Goal: Transaction & Acquisition: Purchase product/service

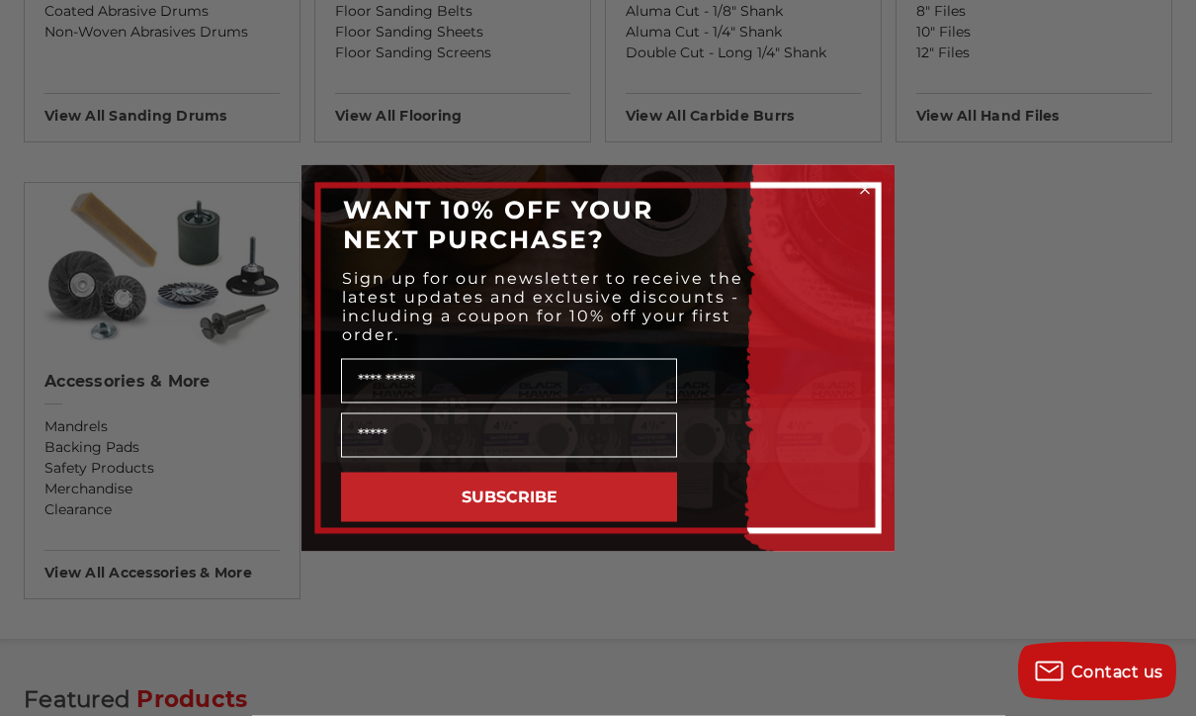
scroll to position [1970, 0]
click at [863, 199] on circle "Close dialog" at bounding box center [865, 189] width 19 height 19
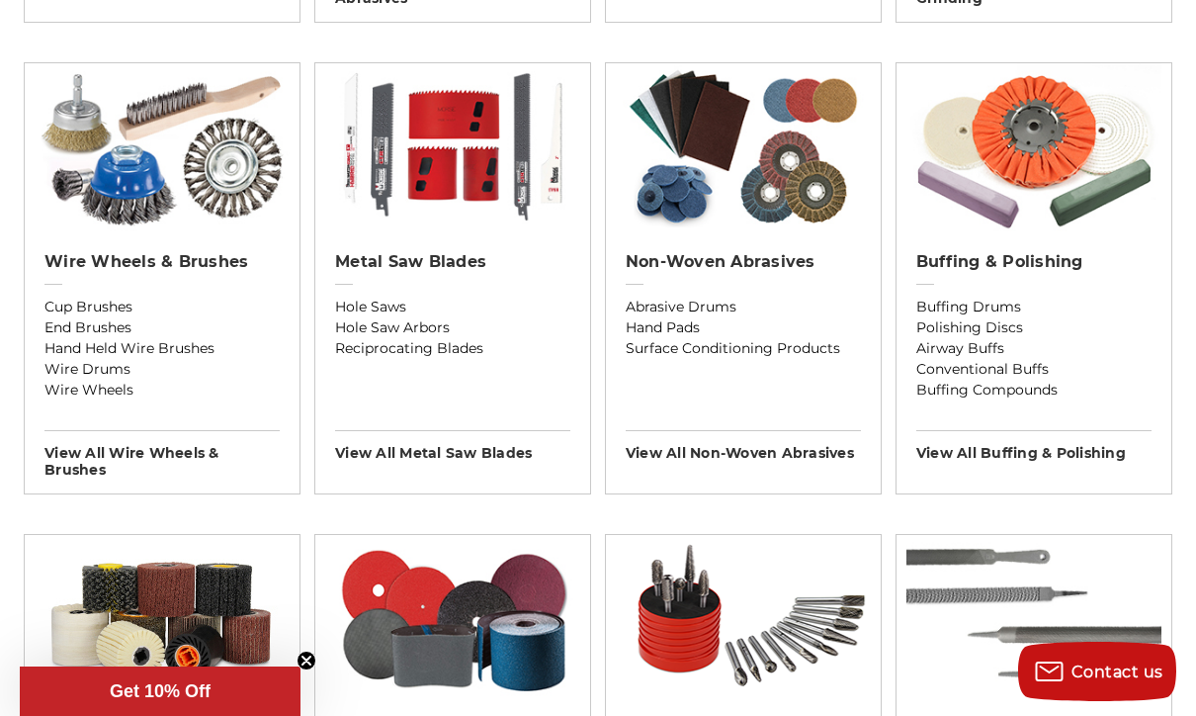
scroll to position [1166, 0]
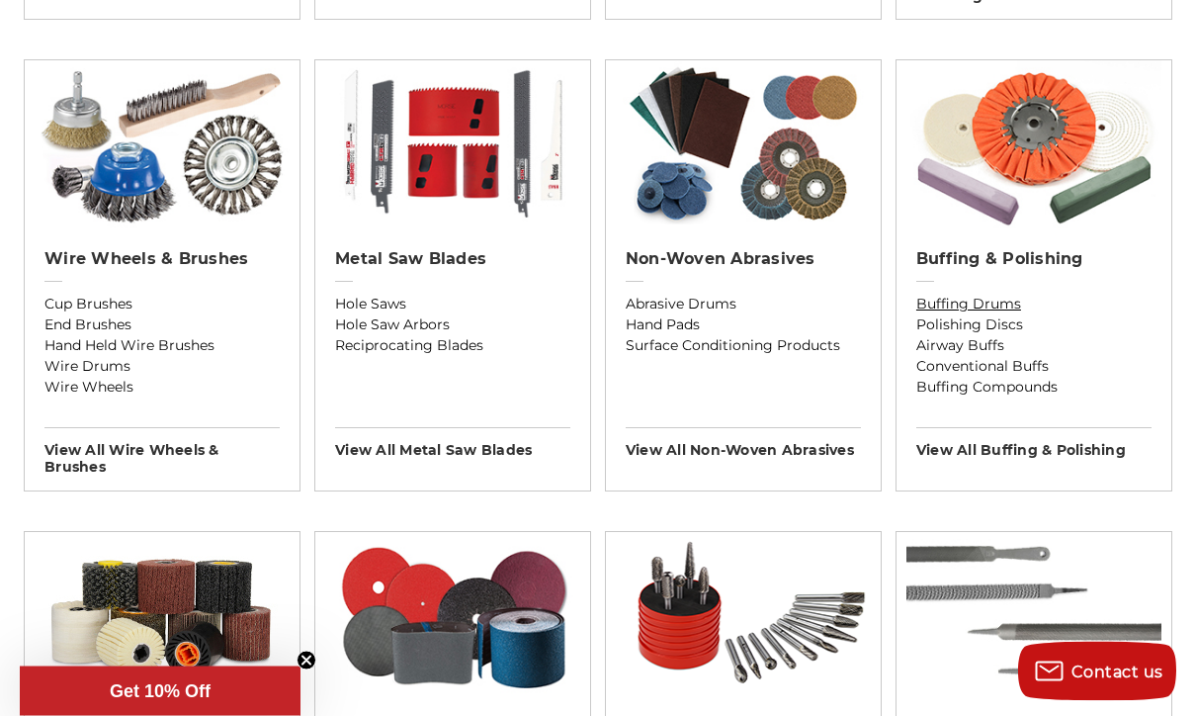
click at [1020, 315] on link "Buffing Drums" at bounding box center [1033, 305] width 235 height 21
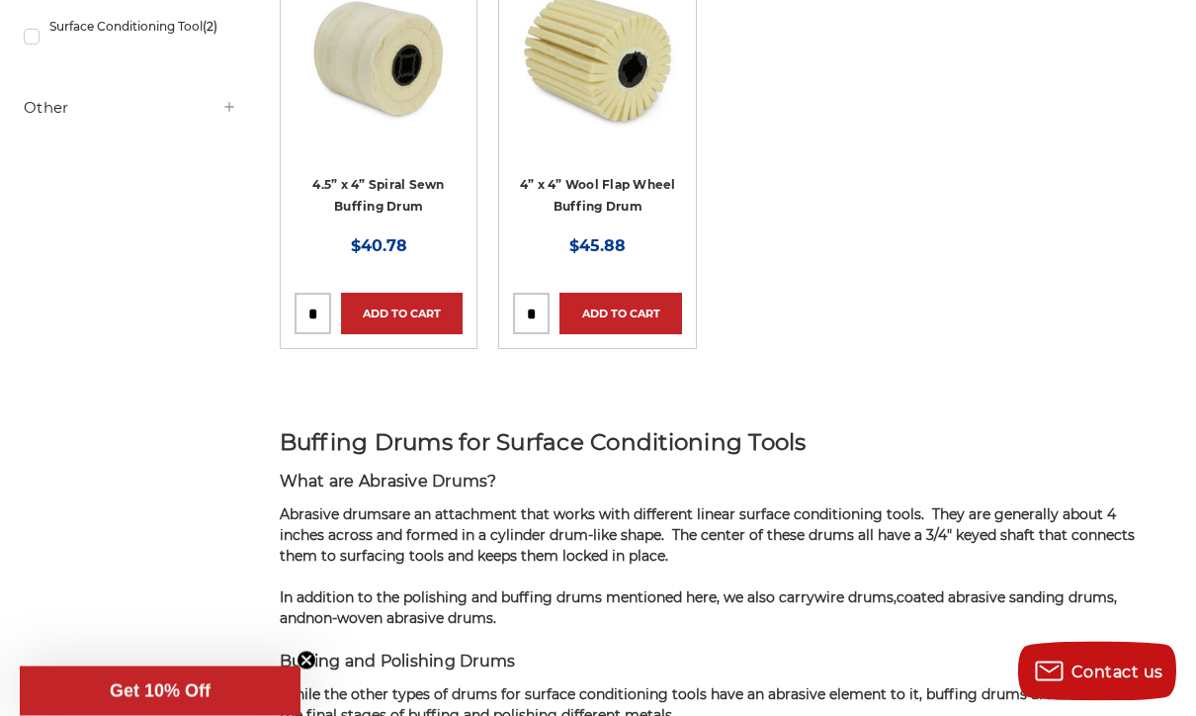
scroll to position [482, 0]
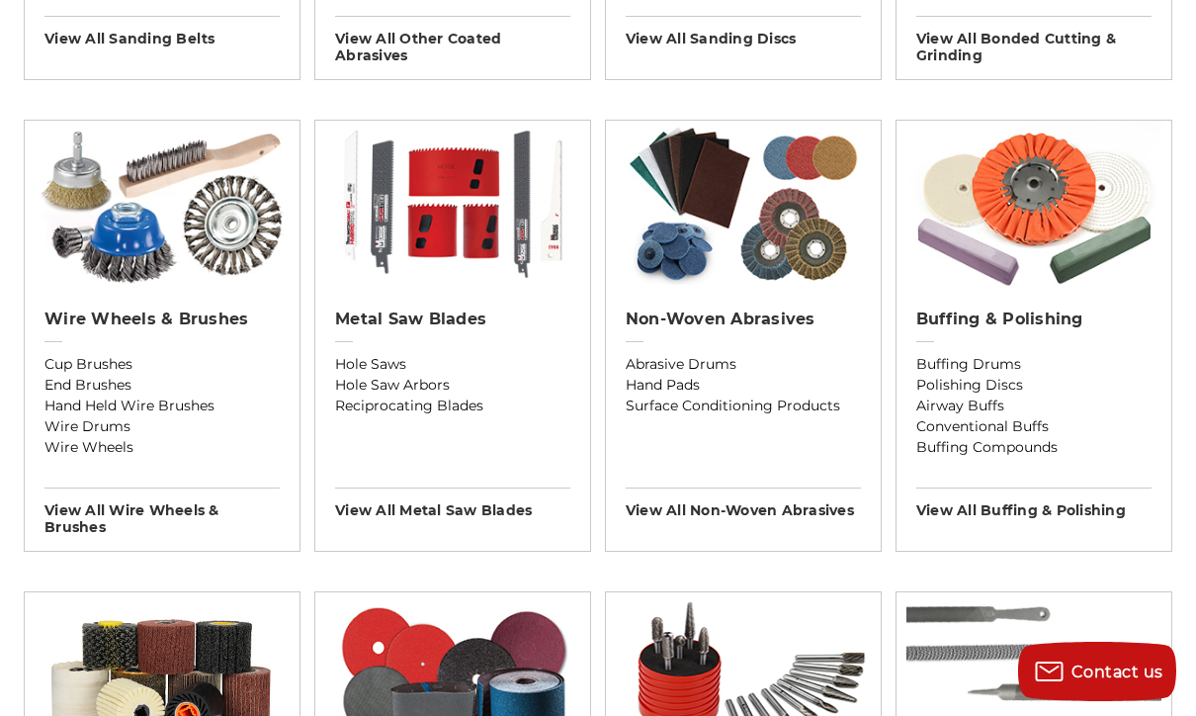
scroll to position [1136, 0]
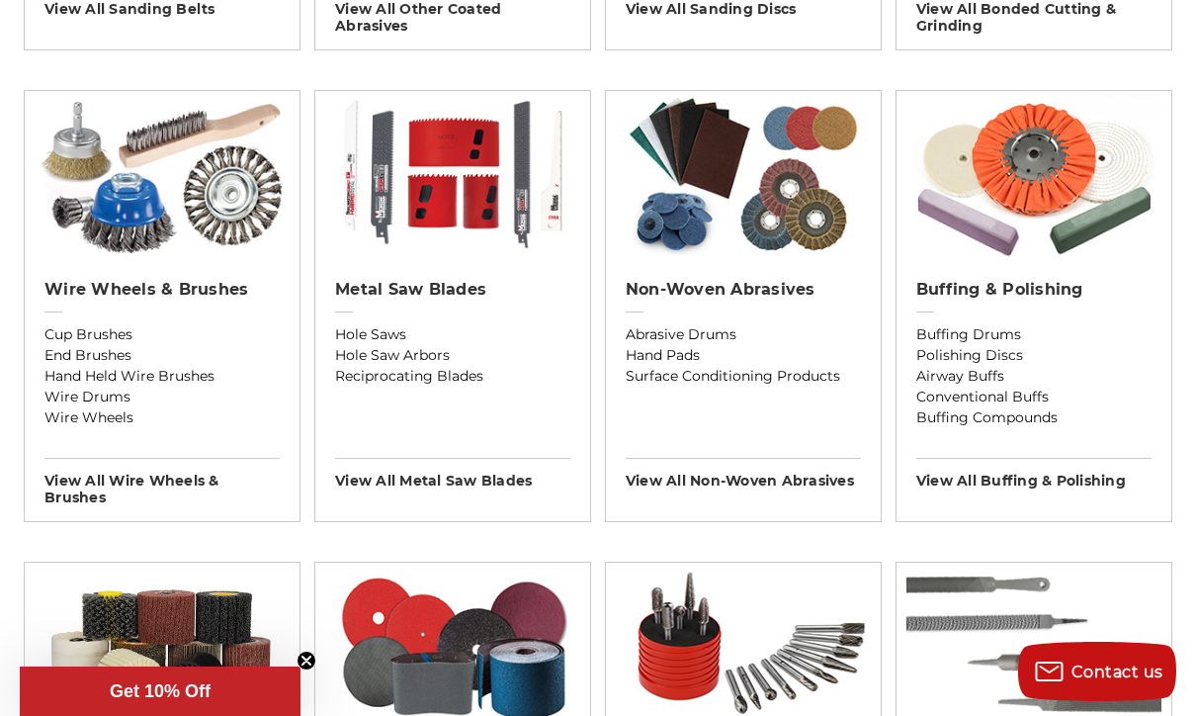
click at [1049, 487] on h3 "View All buffing & polishing" at bounding box center [1033, 474] width 235 height 32
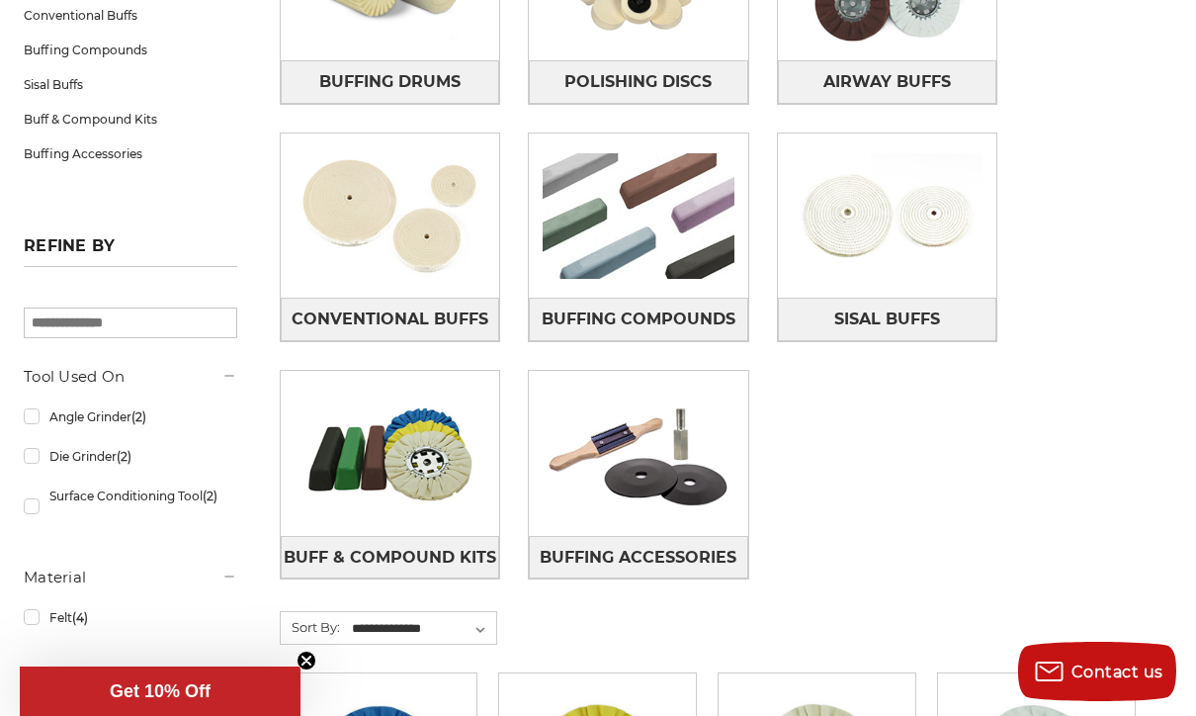
scroll to position [494, 0]
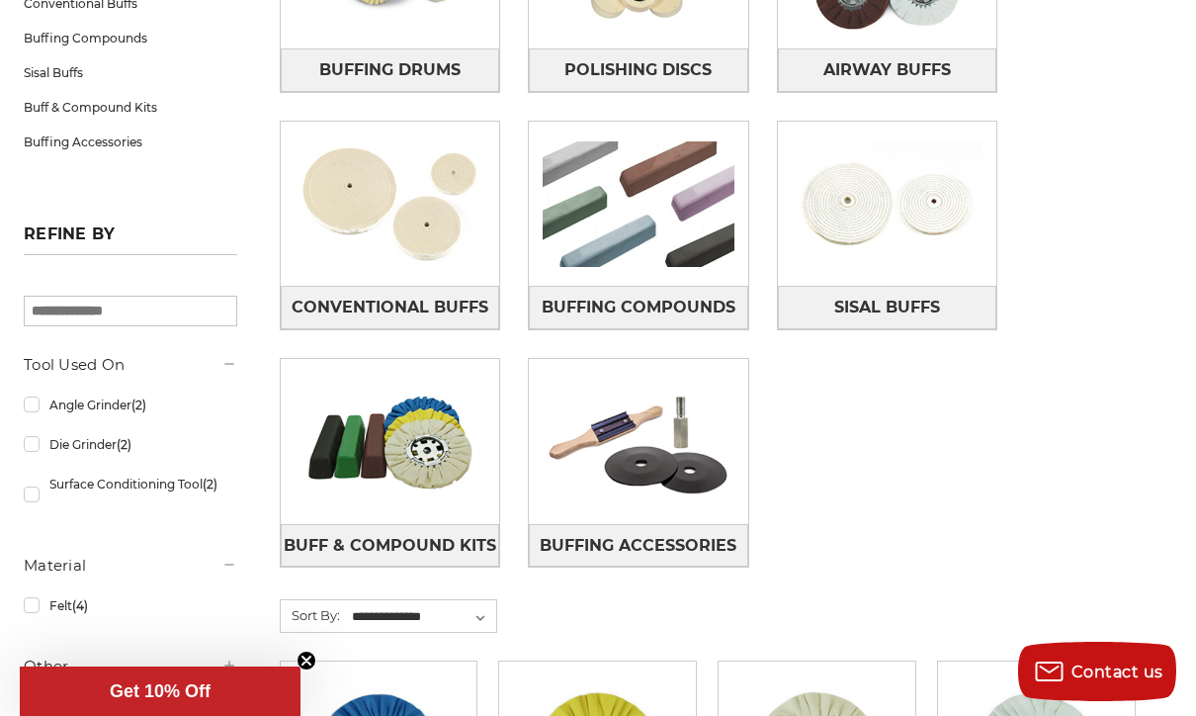
click at [385, 529] on span "Buff & Compound Kits" at bounding box center [390, 546] width 213 height 34
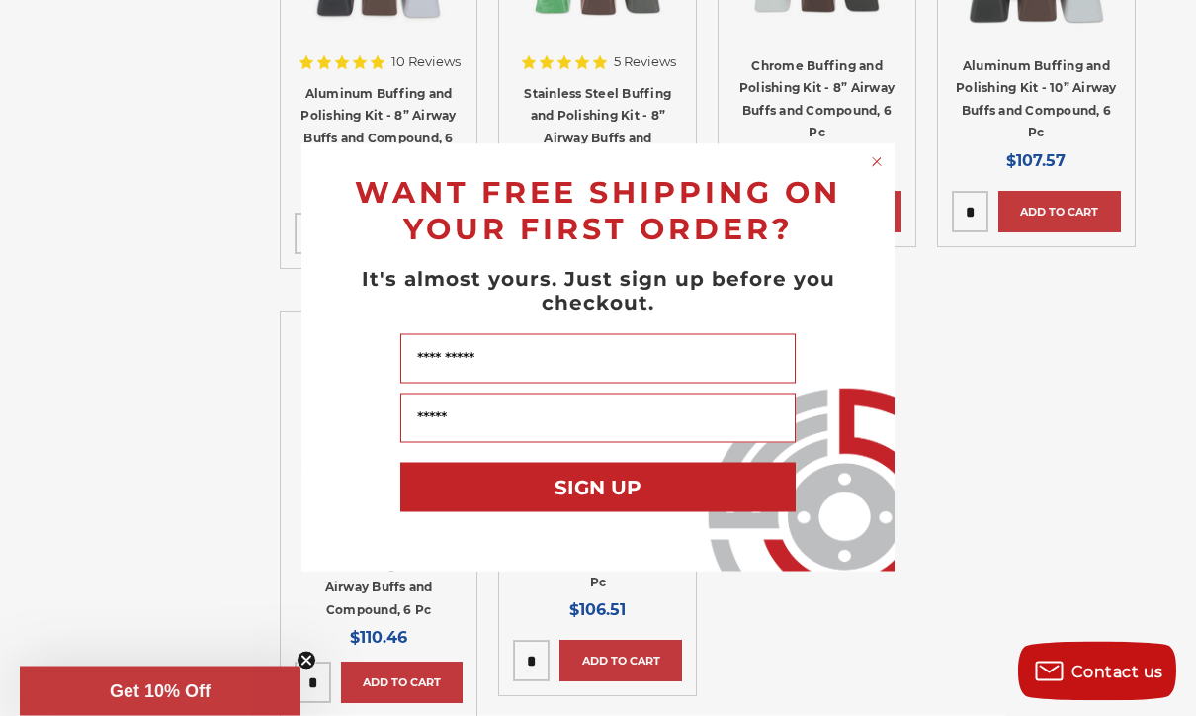
scroll to position [582, 0]
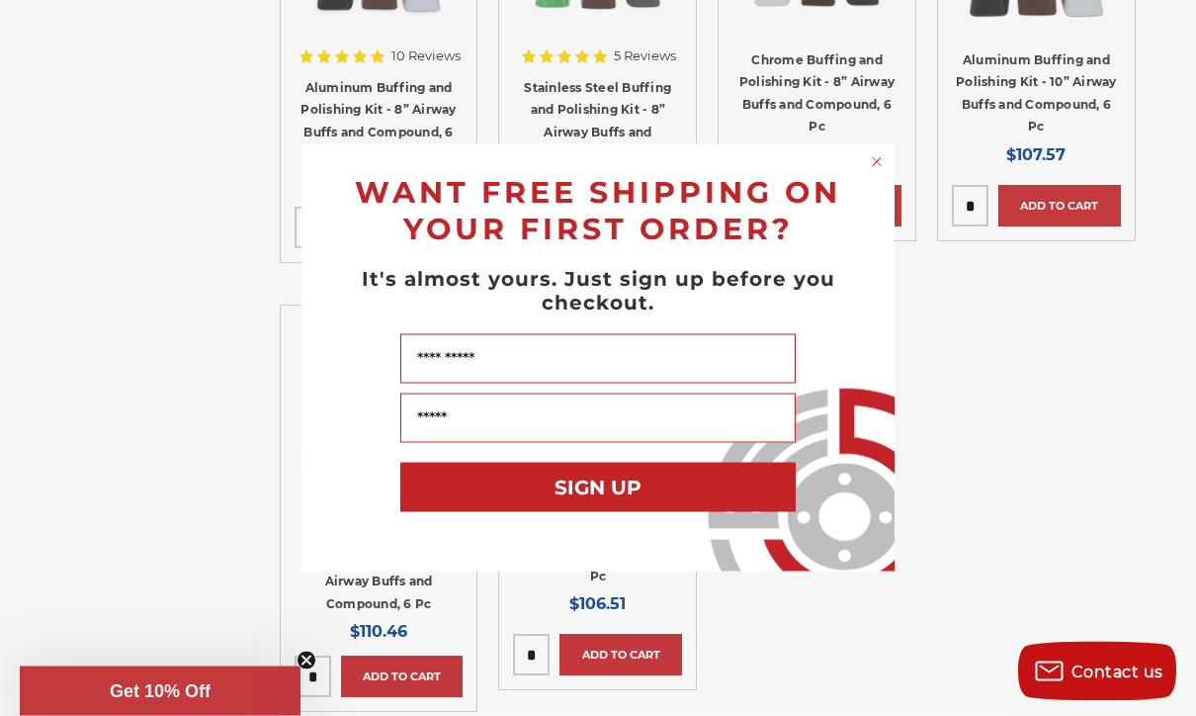
click at [872, 172] on icon "Close dialog" at bounding box center [877, 162] width 20 height 20
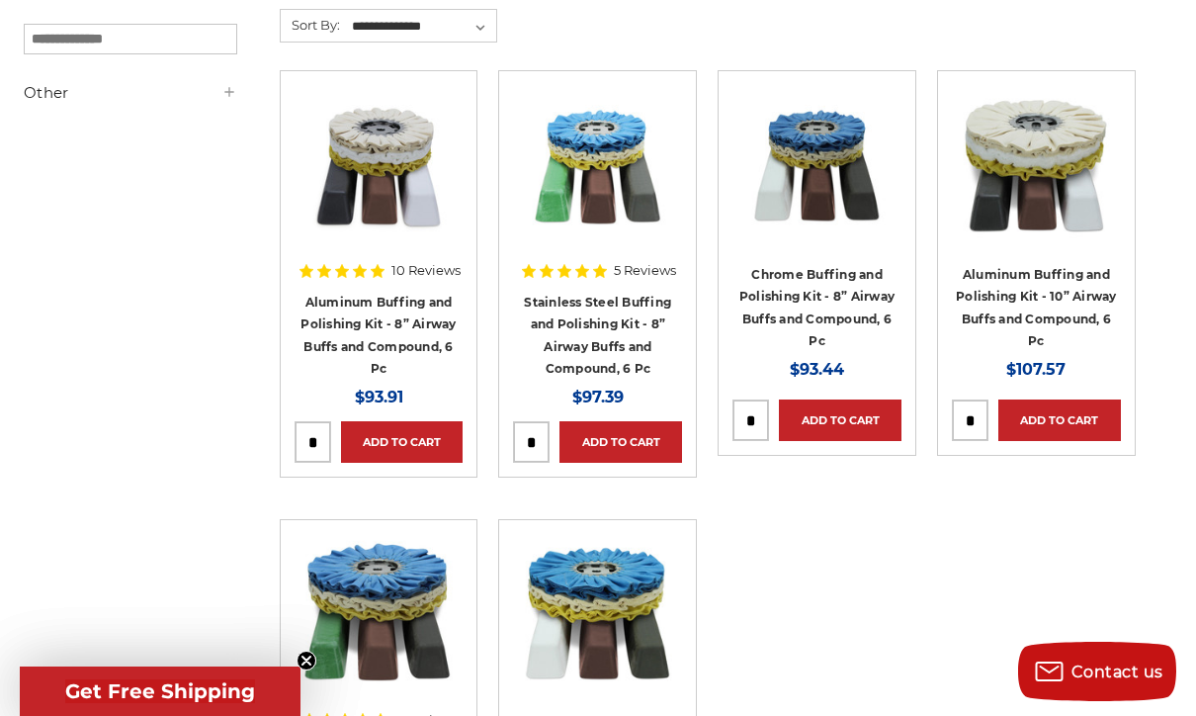
scroll to position [366, 0]
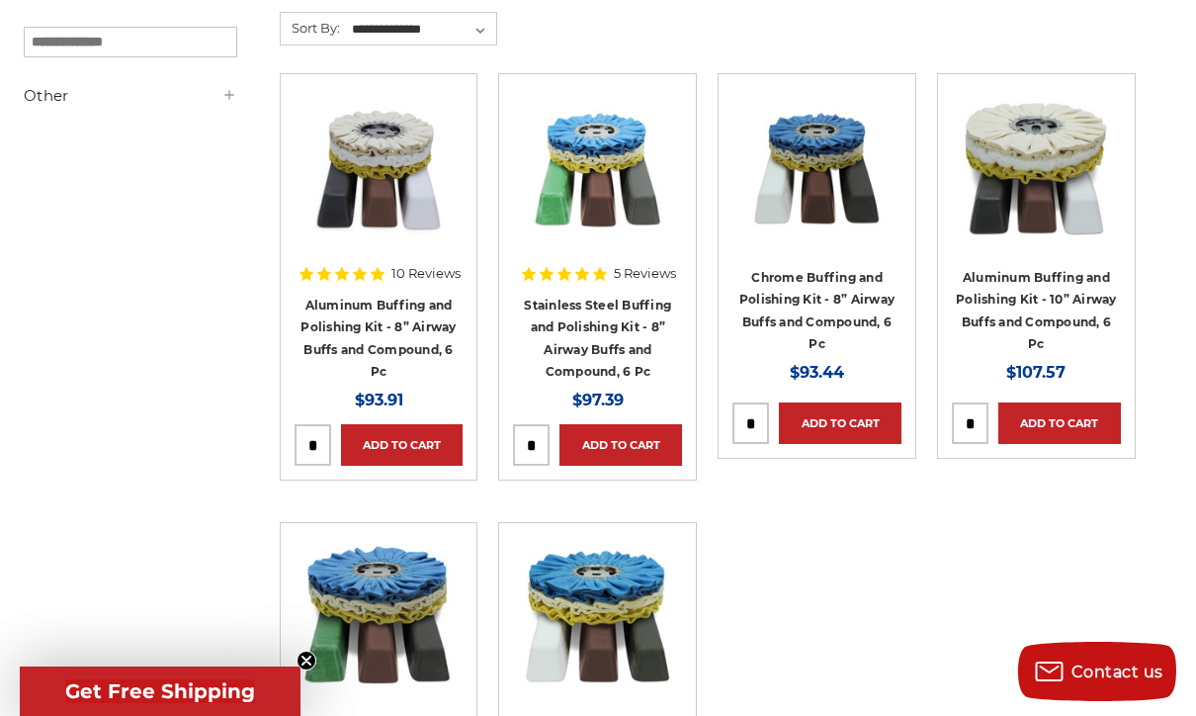
click at [371, 299] on link "Aluminum Buffing and Polishing Kit - 8” Airway Buffs and Compound, 6 Pc" at bounding box center [378, 339] width 155 height 82
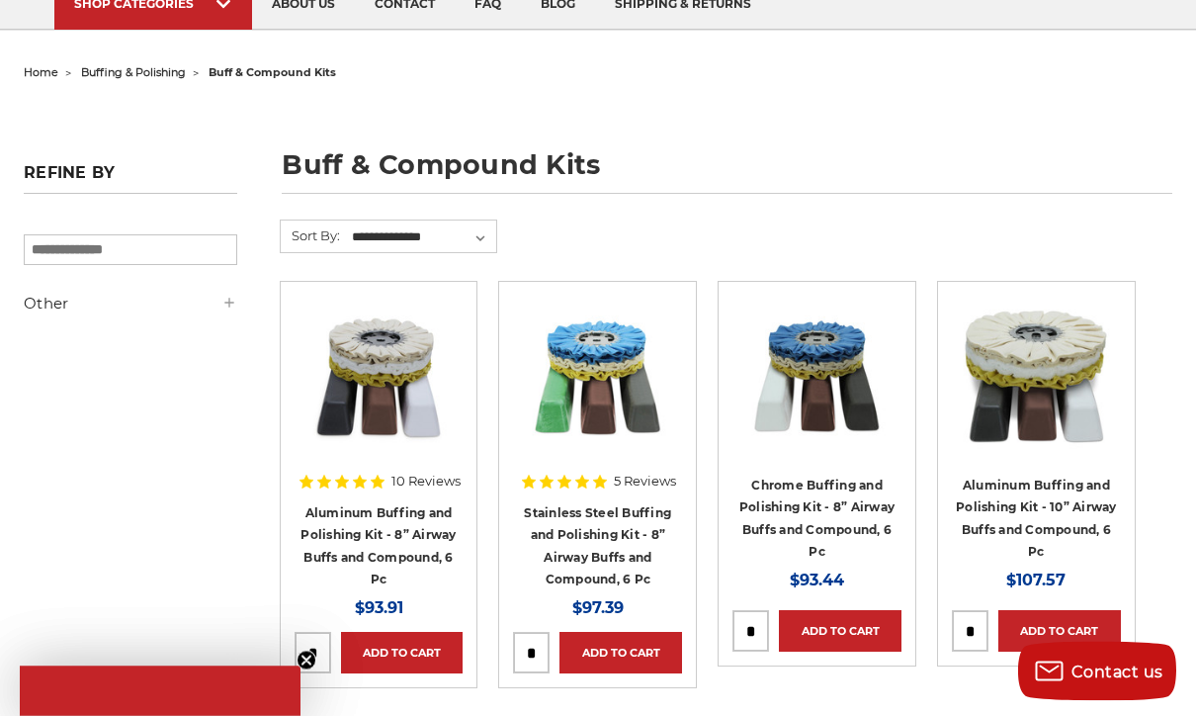
scroll to position [158, 0]
click at [1037, 481] on link "Aluminum Buffing and Polishing Kit - 10” Airway Buffs and Compound, 6 Pc" at bounding box center [1036, 519] width 161 height 82
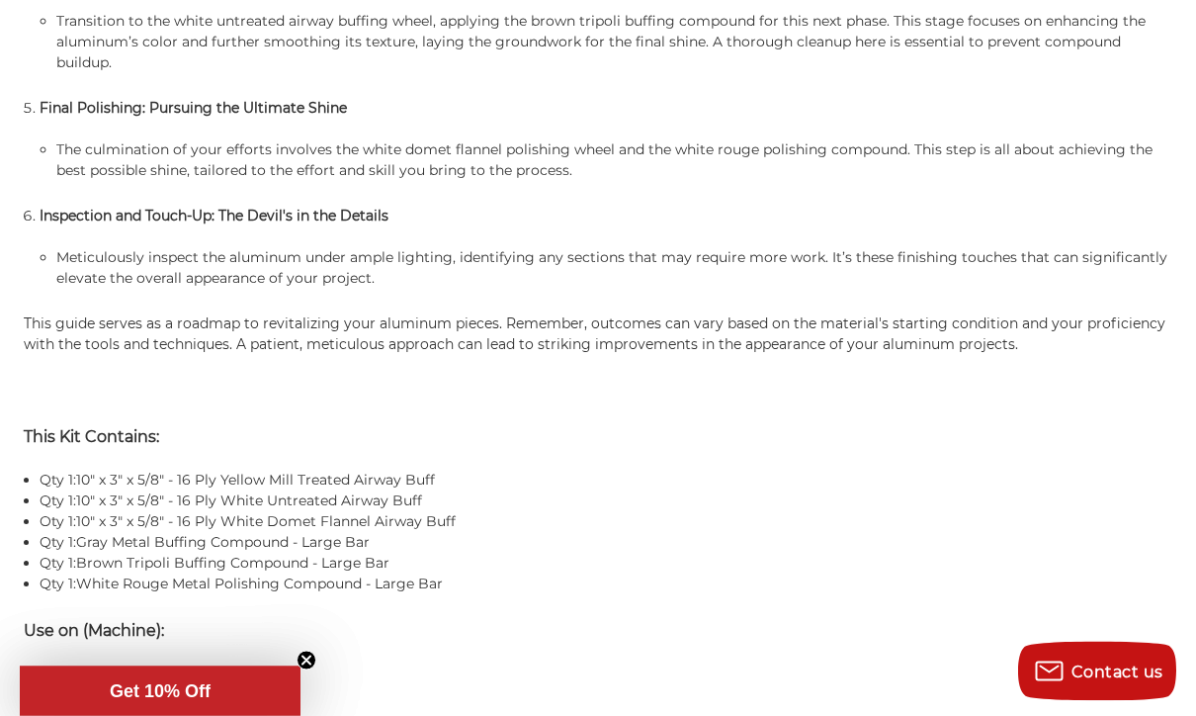
scroll to position [2291, 0]
click at [994, 439] on p "This Kit Contains:" at bounding box center [598, 436] width 1149 height 24
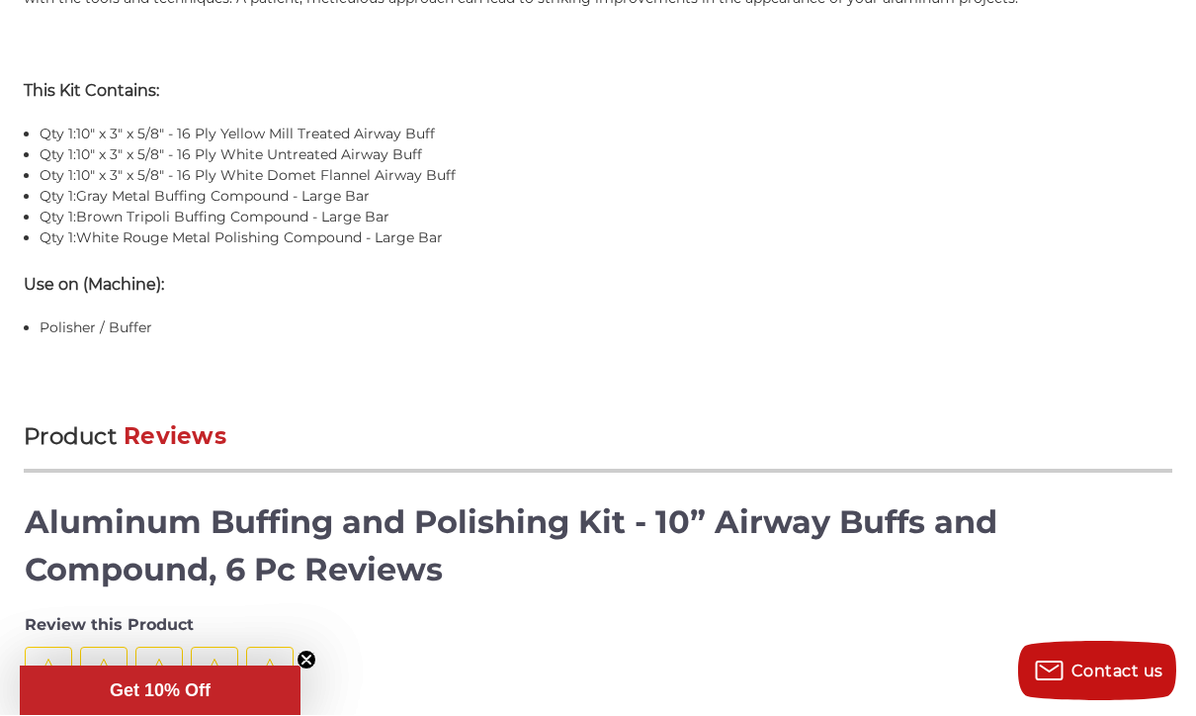
scroll to position [2636, 0]
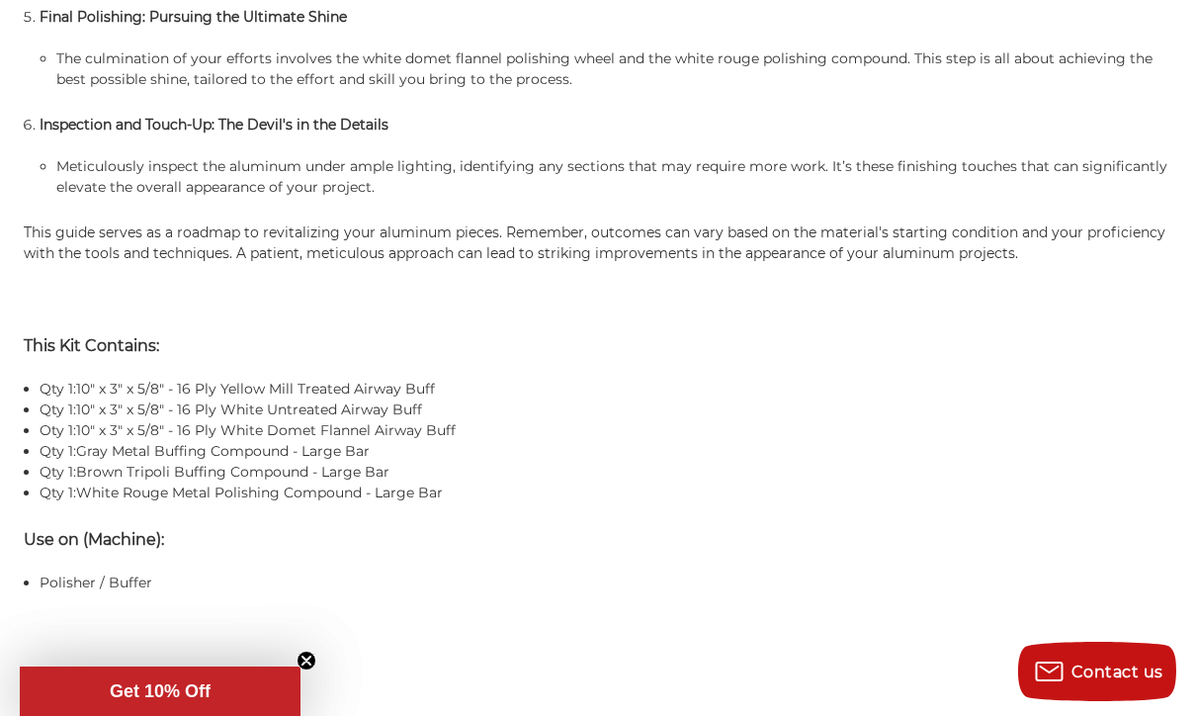
scroll to position [2378, 0]
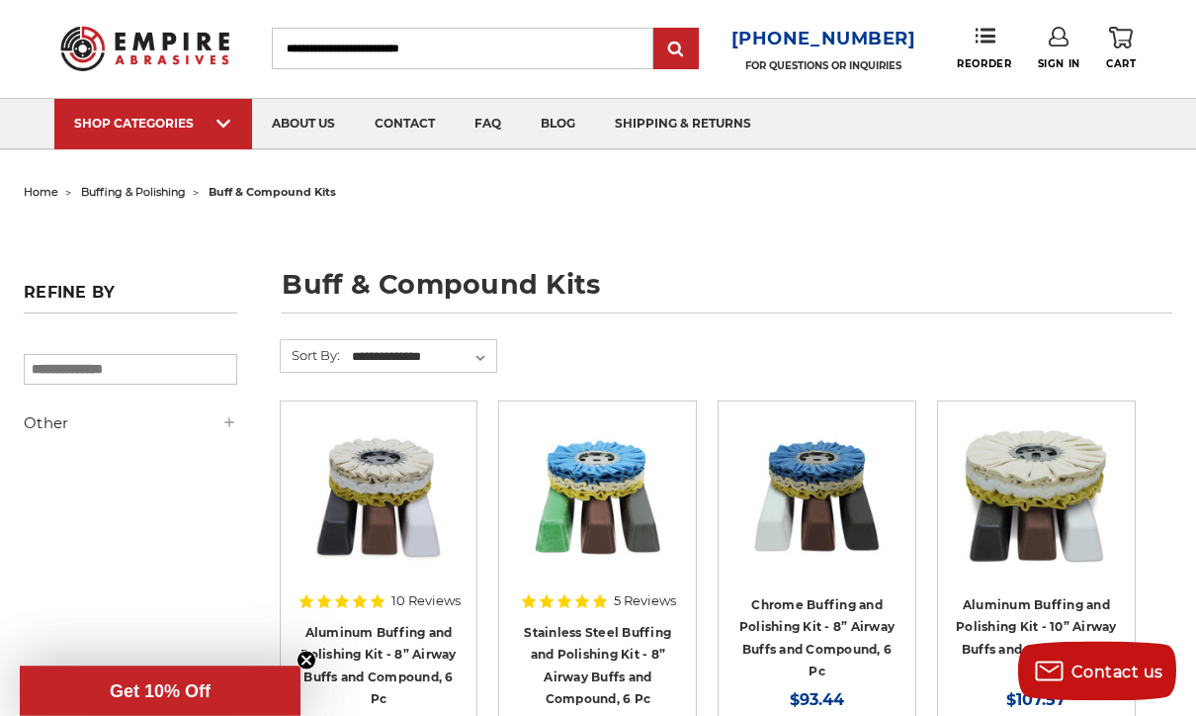
scroll to position [40, 0]
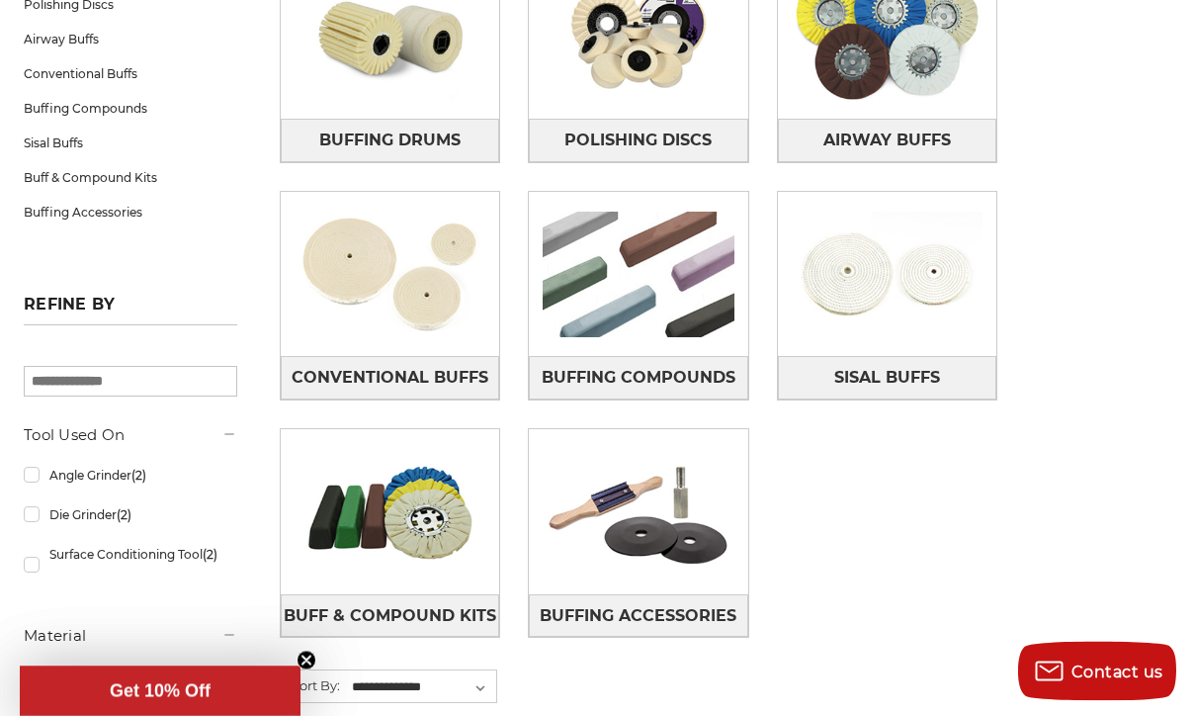
scroll to position [424, 0]
click at [673, 513] on img at bounding box center [638, 511] width 219 height 153
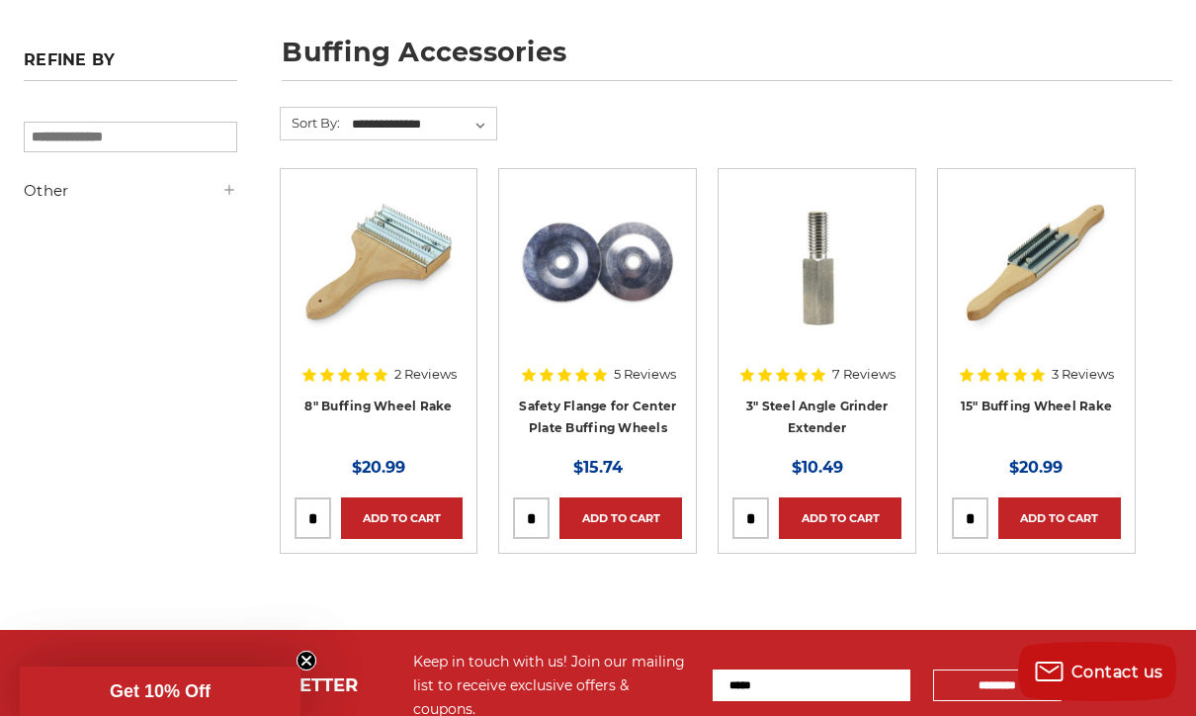
click at [79, 715] on span "Get 10% Off" at bounding box center [160, 690] width 281 height 49
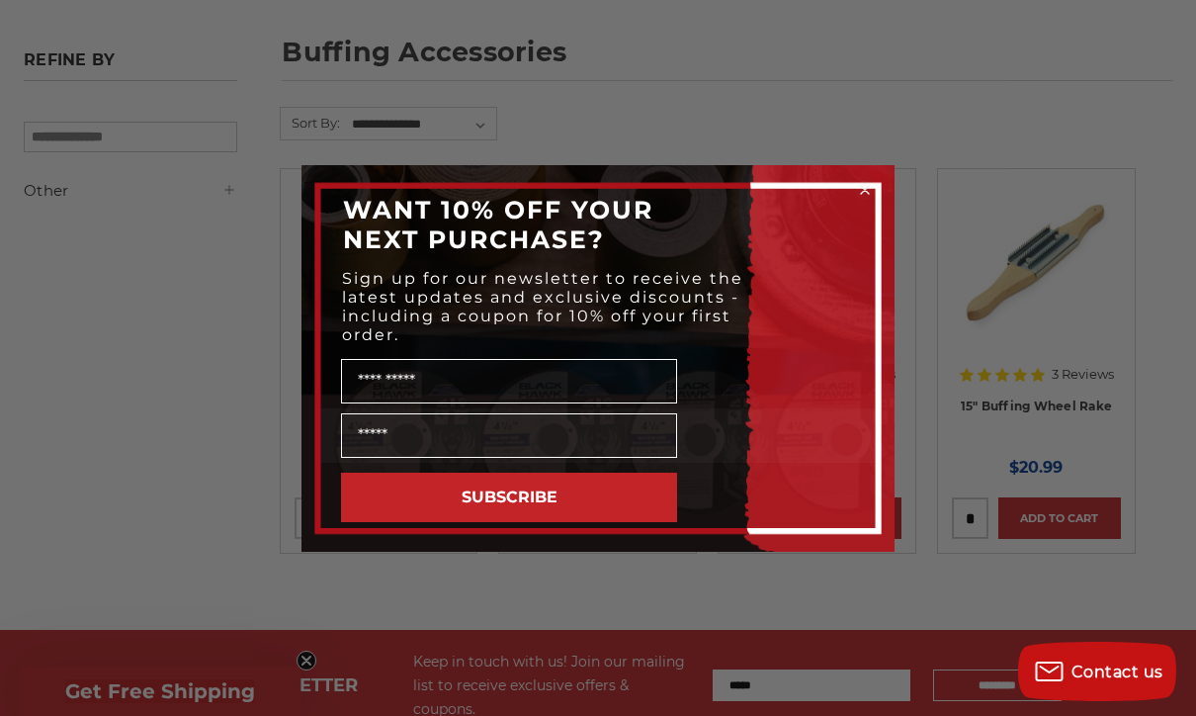
click at [872, 199] on circle "Close dialog" at bounding box center [865, 189] width 19 height 19
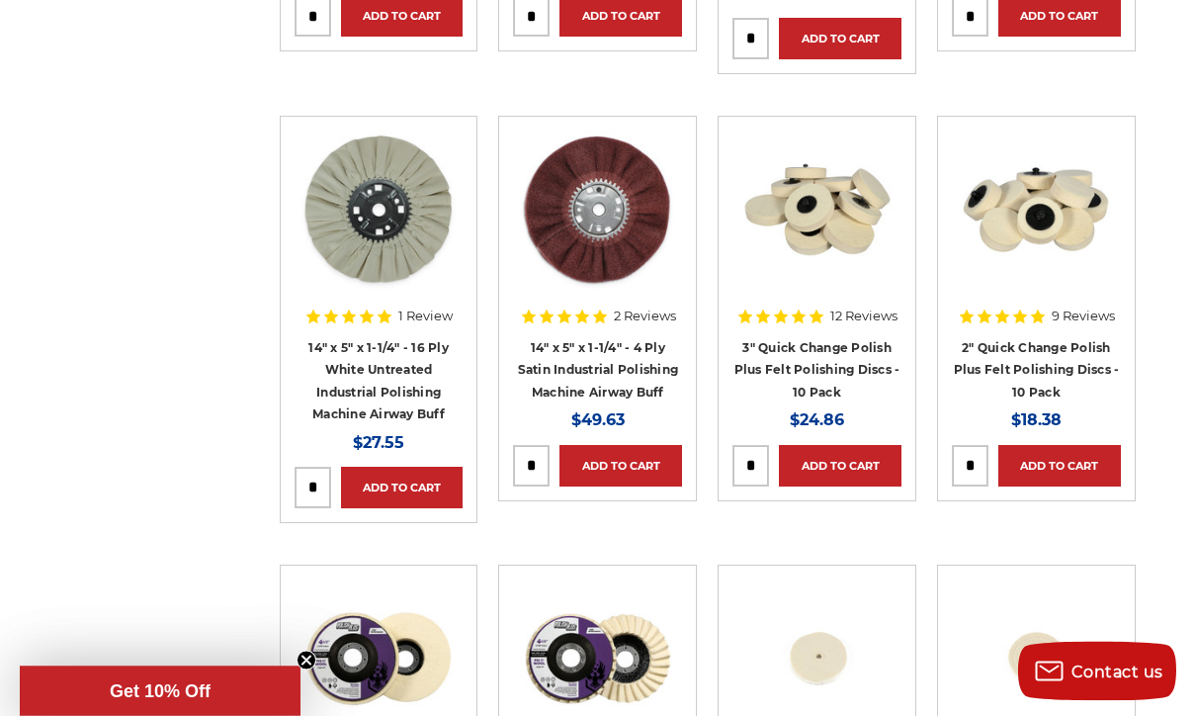
scroll to position [2339, 0]
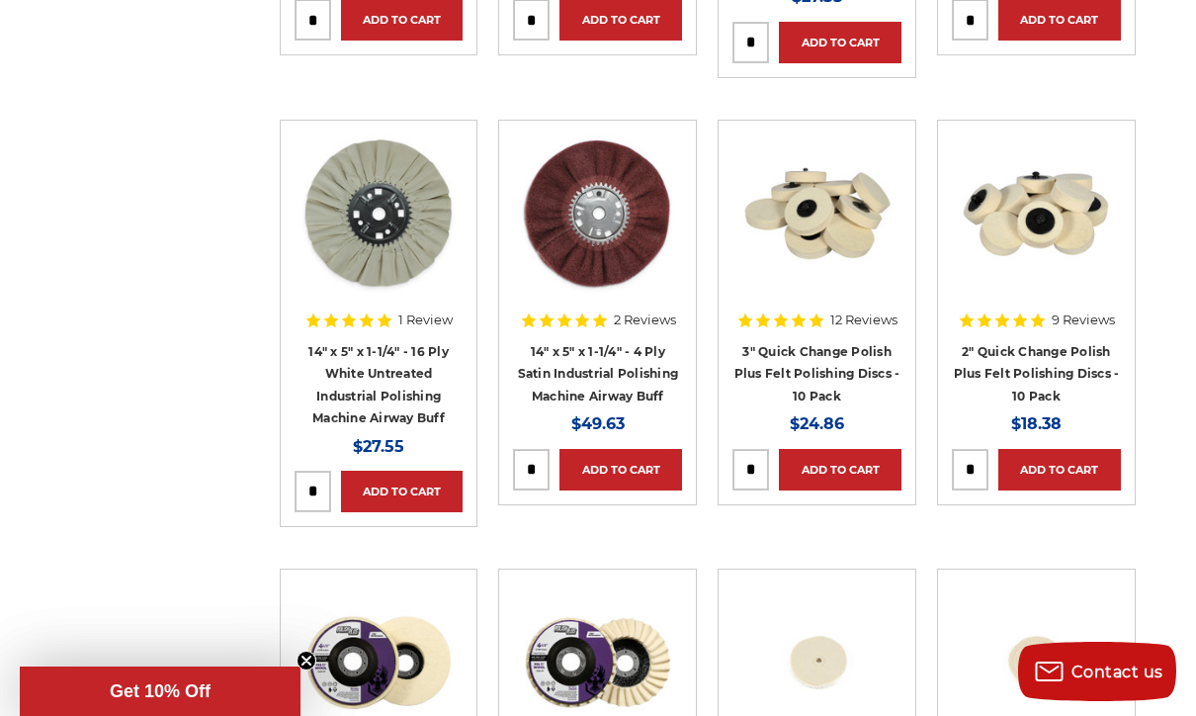
click at [379, 375] on link "14" x 5" x 1-1/4" - 16 Ply White Untreated Industrial Polishing Machine Airway …" at bounding box center [378, 385] width 140 height 82
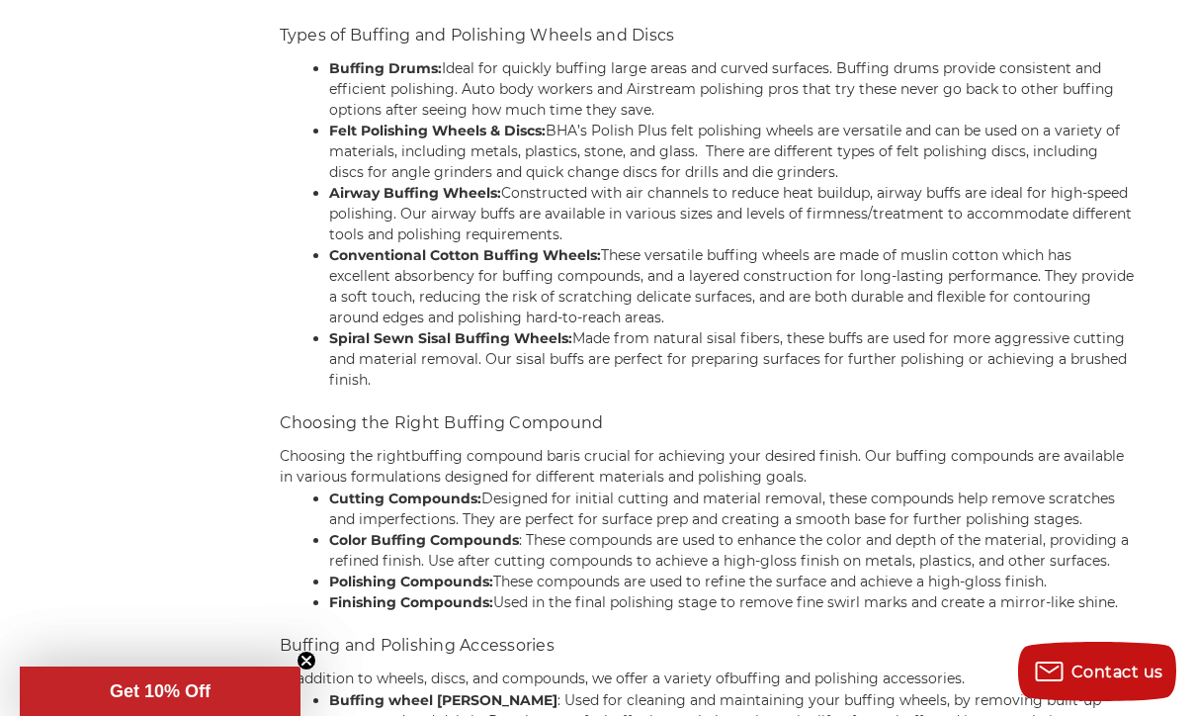
scroll to position [7431, 0]
